Goal: Task Accomplishment & Management: Manage account settings

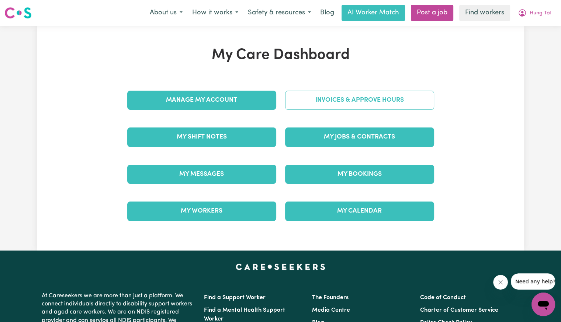
click at [306, 98] on link "Invoices & Approve Hours" at bounding box center [359, 100] width 149 height 19
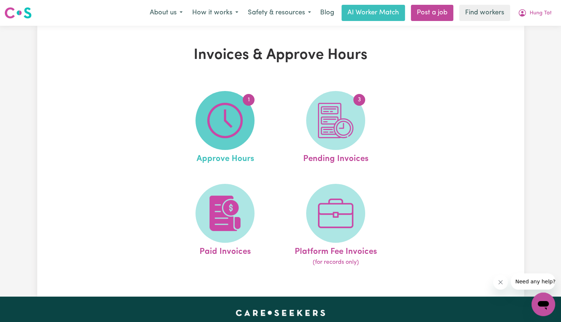
click at [251, 110] on span "1" at bounding box center [224, 120] width 59 height 59
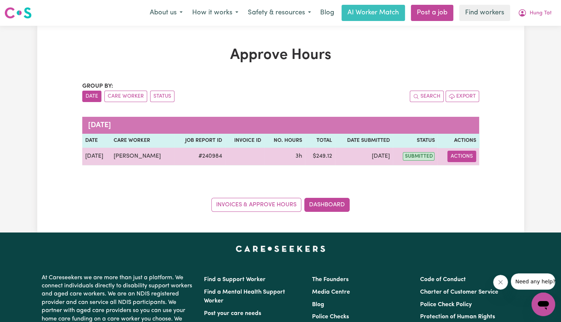
click at [462, 158] on button "Actions" at bounding box center [461, 156] width 29 height 11
click at [467, 173] on link "View Job Report" at bounding box center [480, 173] width 63 height 15
select select "pm"
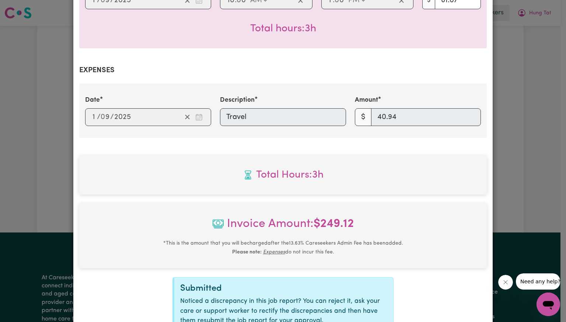
scroll to position [301, 0]
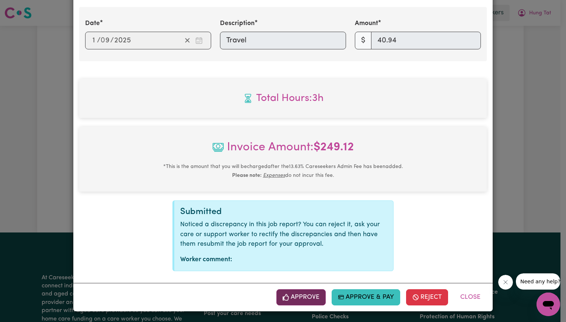
click at [283, 300] on icon "button" at bounding box center [286, 297] width 6 height 7
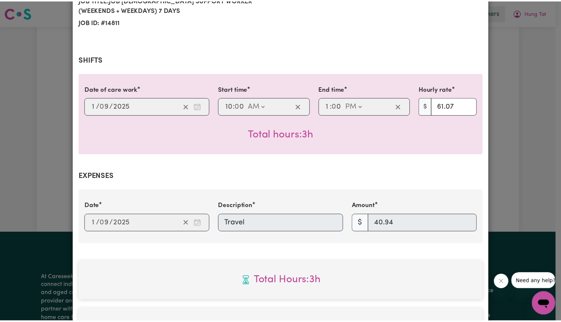
scroll to position [117, 0]
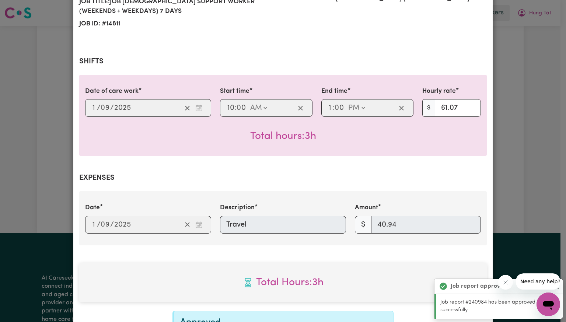
click at [558, 83] on div "Job Report # 240984 - [PERSON_NAME] Summary Job report # 240984 Client name: [P…" at bounding box center [283, 161] width 566 height 322
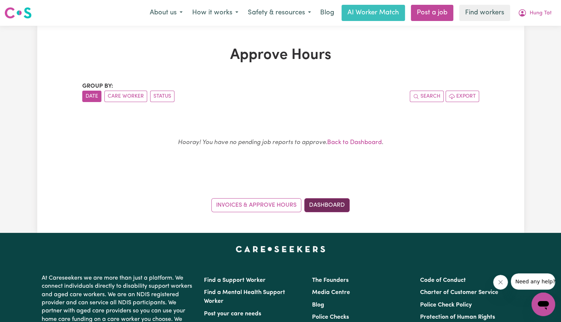
click at [323, 202] on link "Dashboard" at bounding box center [326, 205] width 45 height 14
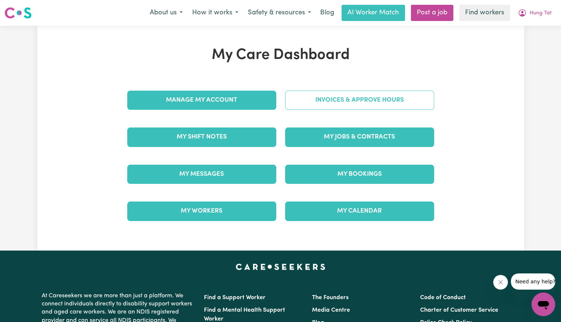
click at [338, 101] on link "Invoices & Approve Hours" at bounding box center [359, 100] width 149 height 19
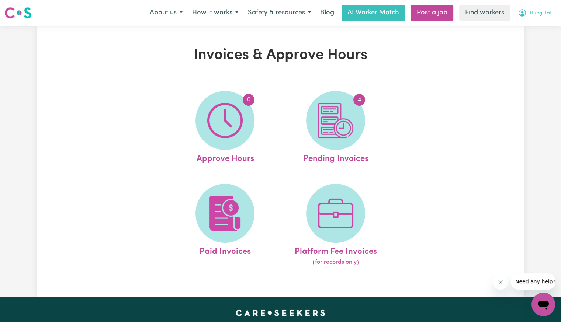
click at [540, 14] on span "Hung Tat" at bounding box center [540, 13] width 22 height 8
click at [529, 41] on link "Logout" at bounding box center [527, 42] width 58 height 14
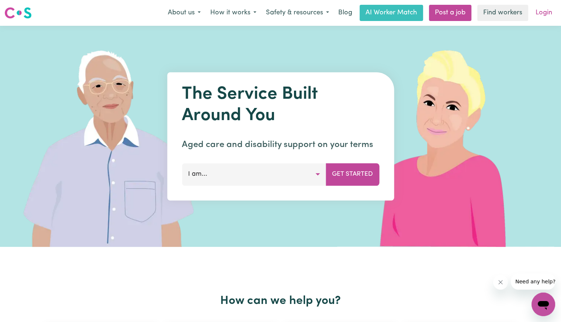
click at [544, 17] on link "Login" at bounding box center [543, 13] width 25 height 16
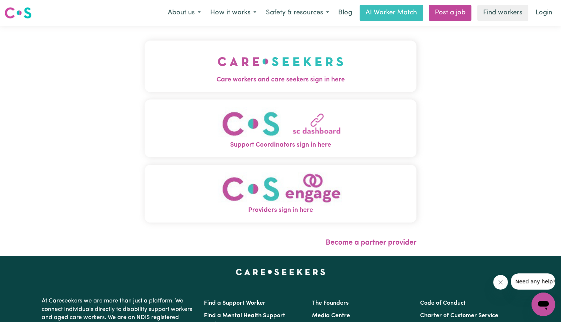
click at [272, 81] on span "Care workers and care seekers sign in here" at bounding box center [281, 80] width 272 height 10
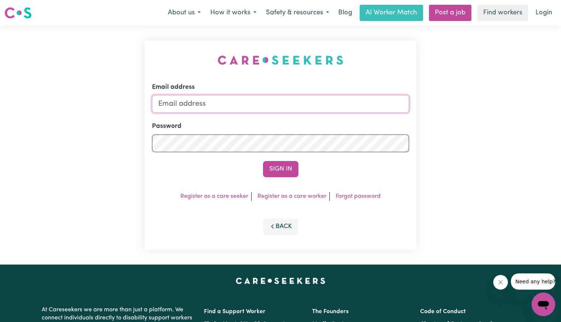
click at [251, 109] on input "Email address" at bounding box center [280, 104] width 257 height 18
type input "[EMAIL_ADDRESS][DOMAIN_NAME]"
click at [263, 161] on button "Sign In" at bounding box center [280, 169] width 35 height 16
